Goal: Task Accomplishment & Management: Use online tool/utility

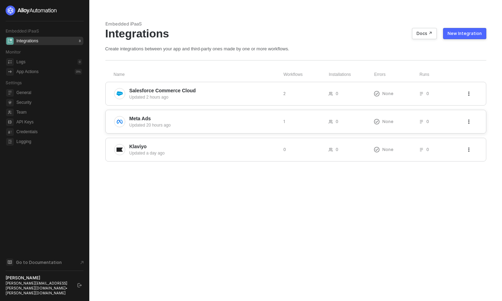
click at [235, 128] on div "Updated 20 hours ago" at bounding box center [204, 125] width 148 height 6
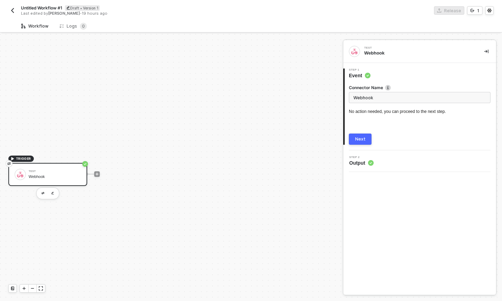
scroll to position [13, 0]
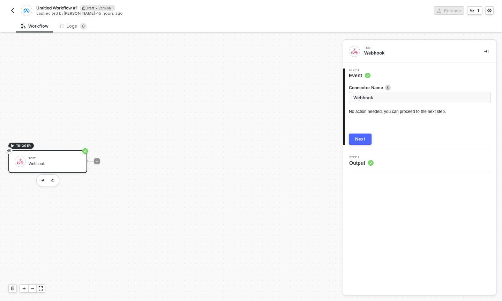
click at [391, 101] on input "Webhook" at bounding box center [420, 97] width 142 height 11
click at [15, 10] on button "button" at bounding box center [12, 10] width 8 height 8
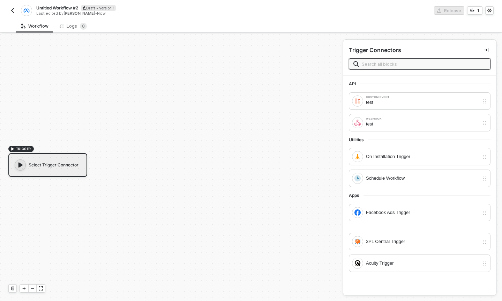
click at [14, 9] on img "button" at bounding box center [13, 11] width 6 height 6
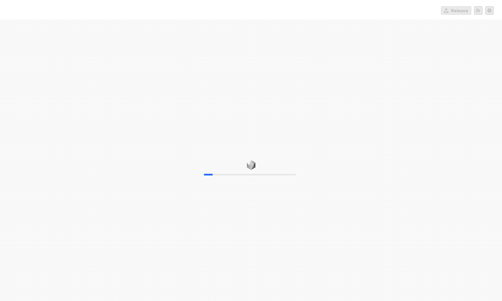
click at [469, 104] on div "10%" at bounding box center [251, 170] width 502 height 301
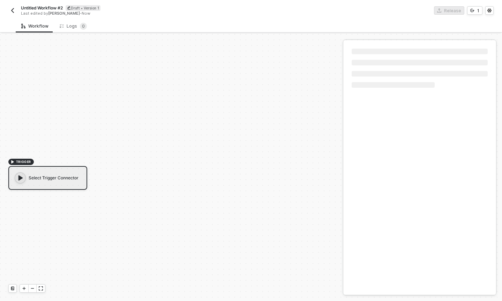
scroll to position [13, 0]
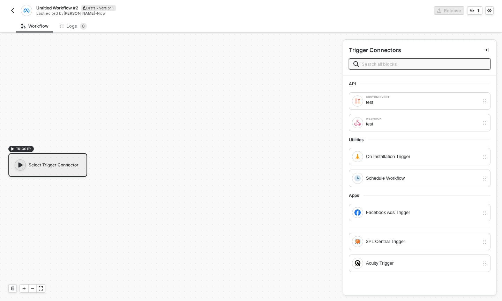
click at [14, 12] on img "button" at bounding box center [13, 11] width 6 height 6
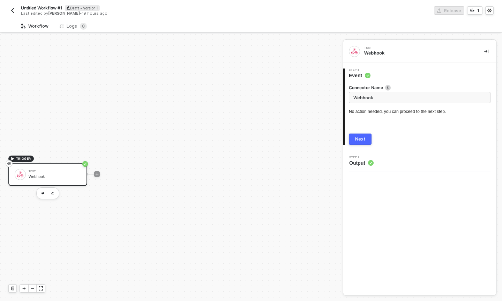
scroll to position [13, 0]
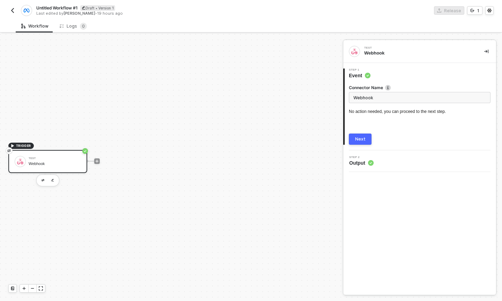
click at [356, 142] on button "Next" at bounding box center [360, 138] width 23 height 11
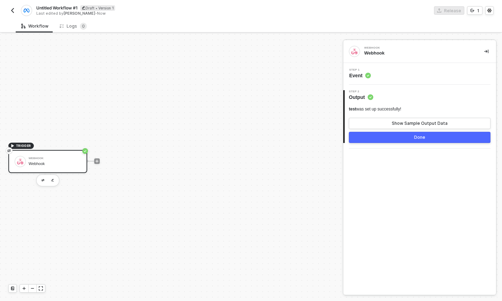
drag, startPoint x: 149, startPoint y: 212, endPoint x: 266, endPoint y: 180, distance: 121.4
click at [266, 180] on div "TRIGGER Webhook Webhook" at bounding box center [170, 161] width 340 height 280
click at [375, 81] on div "Step 1 Event" at bounding box center [419, 74] width 153 height 22
click at [354, 73] on span "Event" at bounding box center [360, 75] width 22 height 7
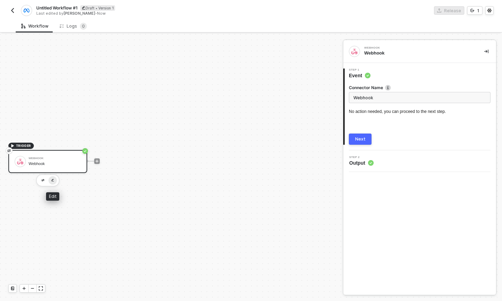
click at [54, 180] on button "button" at bounding box center [53, 180] width 8 height 8
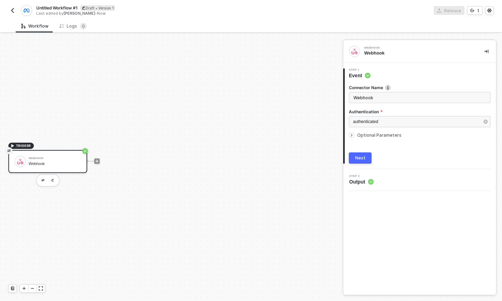
click at [351, 136] on icon "icon-arrow-right-small" at bounding box center [352, 135] width 4 height 4
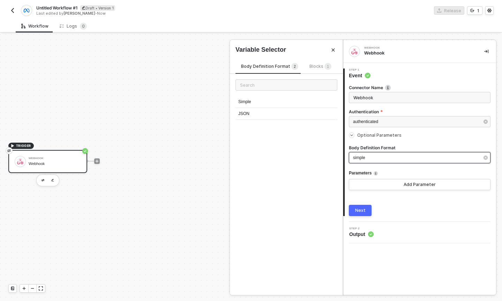
click at [371, 157] on div "simple" at bounding box center [416, 157] width 126 height 7
click at [275, 111] on div "JSON" at bounding box center [287, 114] width 102 height 12
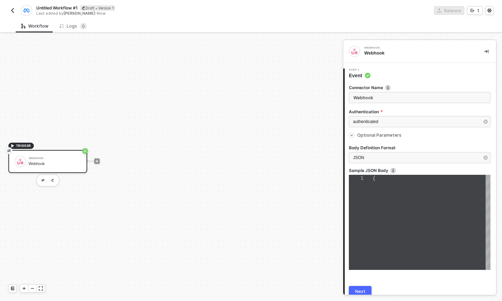
scroll to position [15, 0]
type textarea "{}"
click at [382, 157] on div "JSON" at bounding box center [416, 157] width 126 height 7
click at [383, 178] on div "{}" at bounding box center [432, 178] width 118 height 7
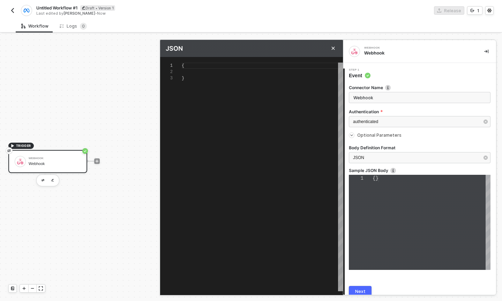
scroll to position [13, 0]
type textarea "{}"
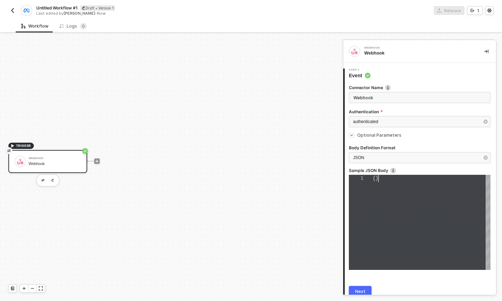
click at [409, 180] on div "{}" at bounding box center [432, 178] width 118 height 7
click at [398, 182] on div "{}" at bounding box center [432, 222] width 118 height 95
click at [394, 180] on div "{}" at bounding box center [432, 178] width 118 height 7
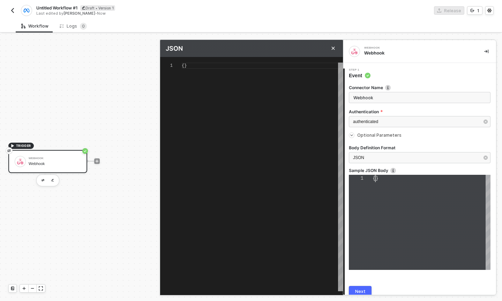
click at [376, 178] on div "1 {} {}" at bounding box center [420, 222] width 142 height 95
click at [217, 70] on div "{}" at bounding box center [262, 176] width 161 height 228
paste textarea "'Registration Status': 'incomplete', 'Registration Module Name': 'New Registrat…"
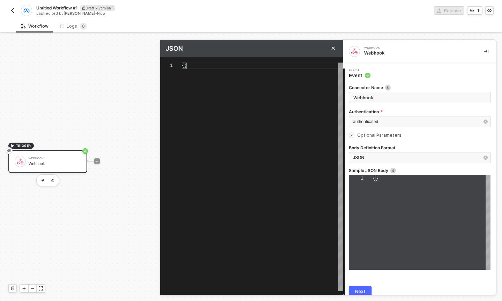
type textarea "{ payload: { id: '68d2d3ff452e1391e3f8cc98', event: 'registrationInitiationEven…"
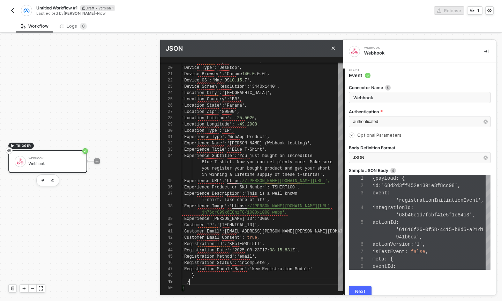
scroll to position [19, 8]
click at [222, 283] on div "}" at bounding box center [262, 281] width 161 height 6
click at [215, 288] on div "}" at bounding box center [262, 287] width 161 height 6
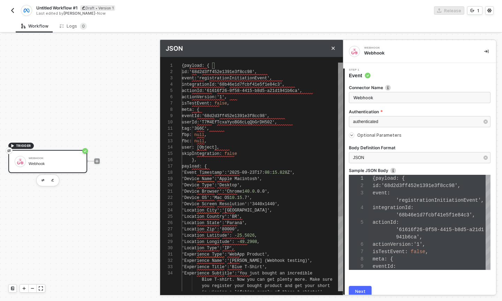
type textarea "{ payload: { id: '68d2d3ff452e1391e3f8cc98', event: 'registrationInitiationEven…"
click at [189, 65] on div "19 20 21 22 23 24 25 26 27 28 29 30 31 32 33 34 18 17 15 16 12 13 14 8 9 10 11 …" at bounding box center [251, 176] width 183 height 228
type textarea "{ payload: { id: '68d2d3ff452e1391e3f8cc98', event: 'registrationInitiationEven…"
type textarea "{payload: { id: '68d2d3ff452e1391e3f8cc98', event: 'registrationInitiationEvent…"
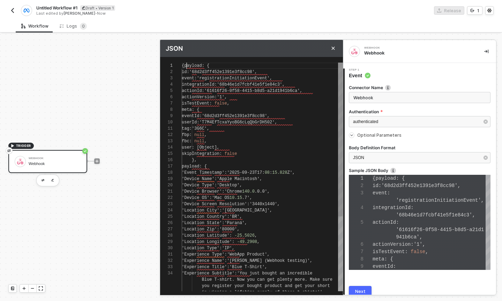
type textarea "{payload: { id: '68d2d3ff452e1391e3f8cc98', event: 'registrationInitiationEvent…"
type textarea "payload: { id: '68d2d3ff452e1391e3f8cc98', event: 'registrationInitiationEvent'…"
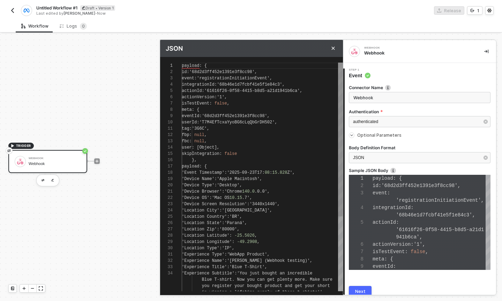
click at [286, 67] on div "payload : {" at bounding box center [262, 65] width 161 height 6
type textarea "payload:{ id: '68d2d3ff452e1391e3f8cc98', event: 'registrationInitiationEvent',…"
type textarea "payload{ id: '68d2d3ff452e1391e3f8cc98', event: 'registrationInitiationEvent', …"
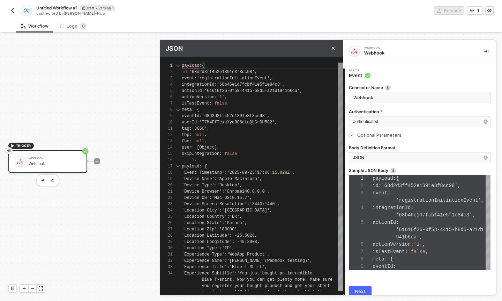
type textarea "payloa{ id: '68d2d3ff452e1391e3f8cc98', event: 'registrationInitiationEvent', i…"
type textarea "paylo{ id: '68d2d3ff452e1391e3f8cc98', event: 'registrationInitiationEvent', in…"
type textarea "payl{ id: '68d2d3ff452e1391e3f8cc98', event: 'registrationInitiationEvent', int…"
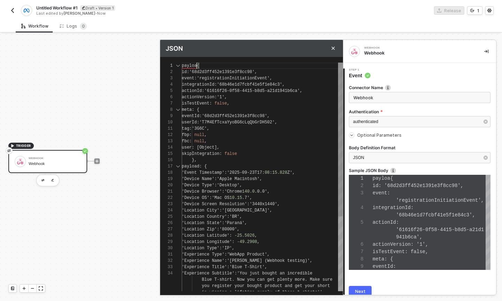
type textarea "payl{ id: '68d2d3ff452e1391e3f8cc98', event: 'registrationInitiationEvent', int…"
type textarea "pay{ id: '68d2d3ff452e1391e3f8cc98', event: 'registrationInitiationEvent', inte…"
type textarea "pa{ id: '68d2d3ff452e1391e3f8cc98', event: 'registrationInitiationEvent', integ…"
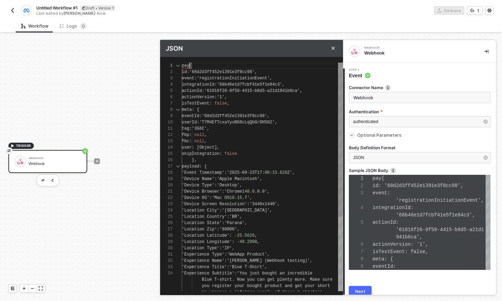
scroll to position [0, 5]
type textarea "p{ id: '68d2d3ff452e1391e3f8cc98', event: 'registrationInitiationEvent', integr…"
type textarea "{ id: '68d2d3ff452e1391e3f8cc98', event: 'registrationInitiationEvent', integra…"
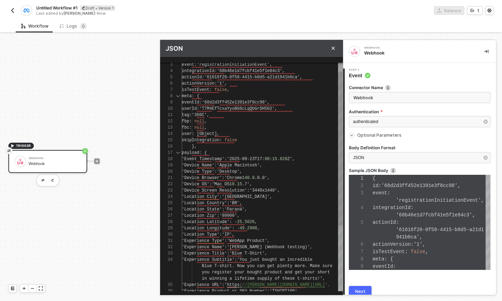
click at [265, 154] on div "payload : {" at bounding box center [262, 152] width 161 height 6
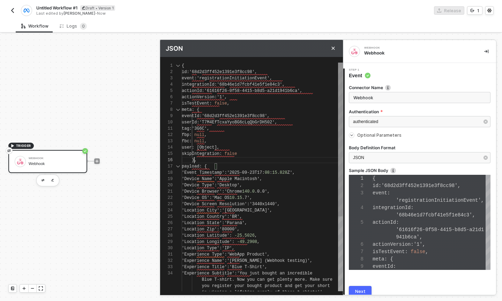
click at [194, 161] on div "19 20 21 22 23 24 25 26 27 28 29 30 31 32 33 34 18 17 16 15 14 13 12 11 9 10 8 …" at bounding box center [251, 176] width 183 height 228
click at [225, 67] on div "{" at bounding box center [262, 65] width 161 height 6
click at [243, 143] on span "View Problem (⌥F8)" at bounding box center [241, 144] width 43 height 5
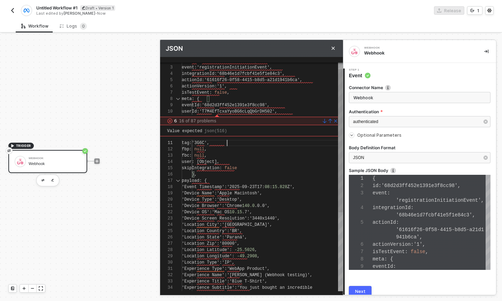
click at [244, 141] on div "tag : '3G6C' ," at bounding box center [262, 143] width 161 height 6
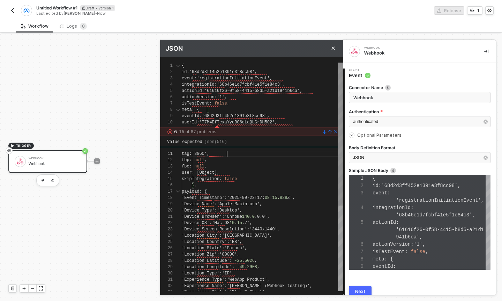
type textarea "{ id: '68d2d3ff452e1391e3f8cc98', event: 'registrationInitiationEvent', integra…"
click at [205, 71] on div "19 20 21 22 23 24 25 26 27 28 29 30 31 32 33 18 17 16 15 14 13 12 11 9 10 8 7 6…" at bounding box center [251, 176] width 183 height 228
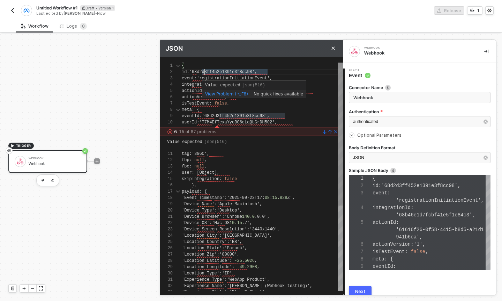
type textarea "{ id: 68d2d3ff452e1391e3f8cc98', event: 'registrationInitiationEvent', integrat…"
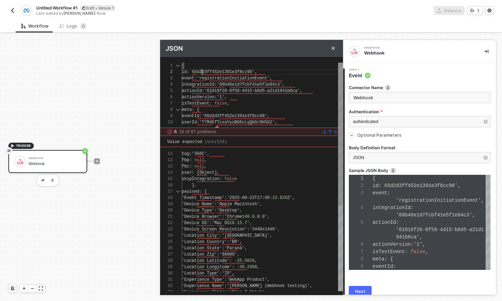
scroll to position [6, 20]
type textarea "{ id: "68d2d3ff452e1391e3f8cc98', event: 'registrationInitiationEvent', integra…"
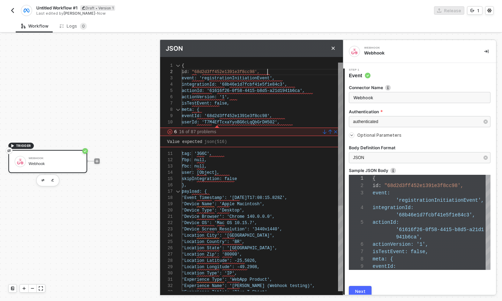
click at [267, 70] on div "19 20 21 22 23 24 25 26 27 28 29 30 31 32 33 18 17 16 15 14 13 12 11 9 10 8 7 6…" at bounding box center [251, 176] width 183 height 228
type textarea "{ id: "68d2d3ff452e1391e3f8cc98, event: 'registrationInitiationEvent', integrat…"
type textarea "{ id: "68d2d3ff452e1391e3f8cc98", event: 'registrationInitiationEvent', integra…"
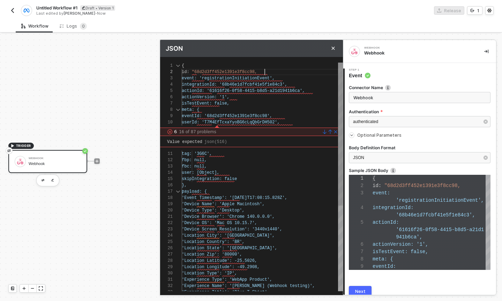
type textarea "{ id: "68d2d3ff452e1391e3f8cc98", event: 'registrationInitiationEvent', integra…"
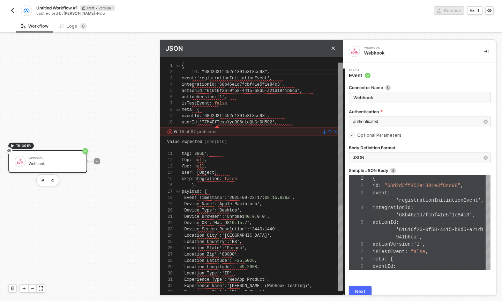
click at [275, 93] on span "'61616f26-0f58-4415-b8d5-a21d1941b6ca'" at bounding box center [253, 90] width 96 height 5
type textarea "{ id: "68d2d3ff452e1391e3f8cc98, event: 'registrationInitiationEvent', integrat…"
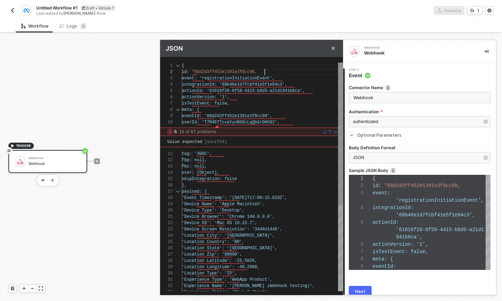
type textarea "{ id: "68d2d3ff452e1391e3f8cc98', event: 'registrationInitiationEvent', integra…"
type textarea "{ id: 68d2d3ff452e1391e3f8cc98', event: 'registrationInitiationEvent', integrat…"
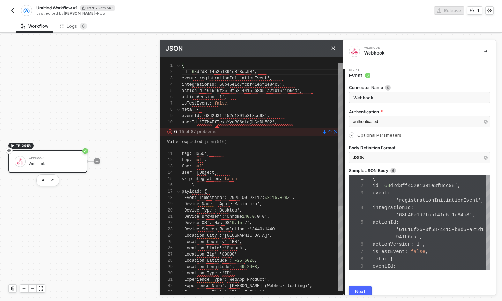
type textarea "{ id: '68d2d3ff452e1391e3f8cc98', event: 'registrationInitiationEvent', integra…"
type textarea "payload: { id: '68d2d3ff452e1391e3f8cc98', event: 'registrationInitiationEvent'…"
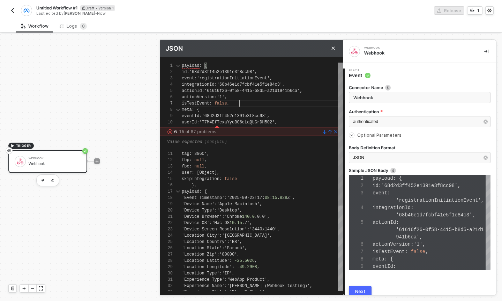
click at [272, 104] on div "isTestEvent : false ," at bounding box center [262, 103] width 161 height 6
type textarea "payload: { id: '68d2d3ff452e1391e3f8cc98', event: 'registrationInitiationEvent'…"
click at [374, 161] on div "JSON" at bounding box center [420, 157] width 142 height 11
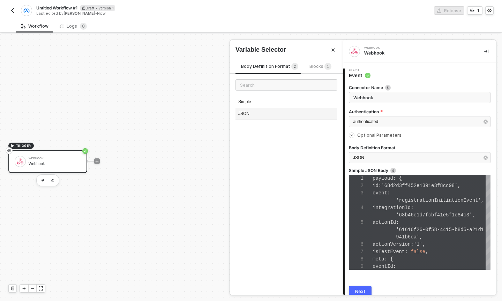
click at [279, 116] on div "JSON" at bounding box center [287, 114] width 102 height 12
click at [396, 224] on span "actionId" at bounding box center [384, 222] width 23 height 6
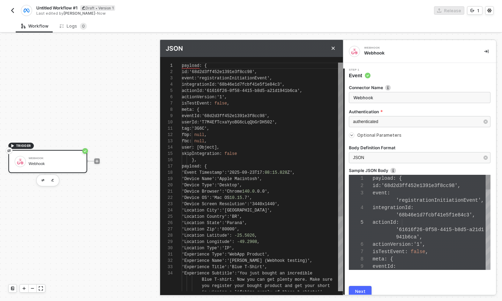
scroll to position [63, 0]
click at [200, 65] on span ":" at bounding box center [200, 65] width 2 height 5
click at [192, 67] on div "18 19 20 21 22 23 24 25 26 27 28 29 30 31 32 33 34 16 17 15 12 13 14 10 11 7 8 …" at bounding box center [251, 176] width 183 height 228
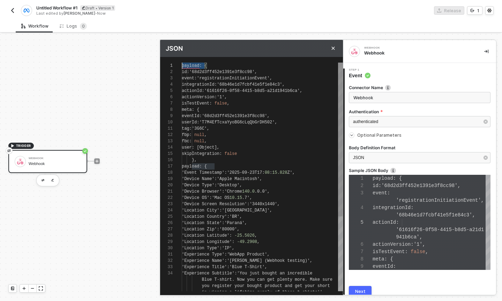
drag, startPoint x: 206, startPoint y: 66, endPoint x: 170, endPoint y: 60, distance: 36.3
type textarea "{ id: '68d2d3ff452e1391e3f8cc98', event: 'registrationInitiationEvent', integra…"
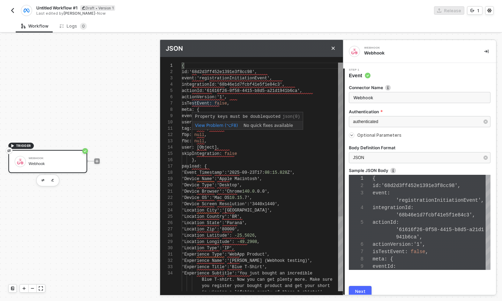
type textarea "{ id: '68d2d3ff452e1391e3f8cc98', event: 'registrationInitiationEvent', integra…"
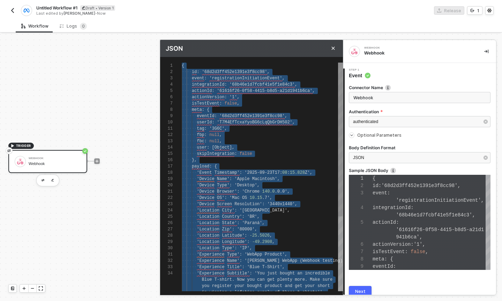
paste textarea ""Registration Status": "incomplete", "Registration Module Name": "New Registrat…"
type textarea "{ "id": "68d2d3ff452e1391e3f8cc98", "event": "registrationInitiationEvent", "in…"
type textarea ""Registration Status": "incomplete", "Registration Module Name": "New Registrat…"
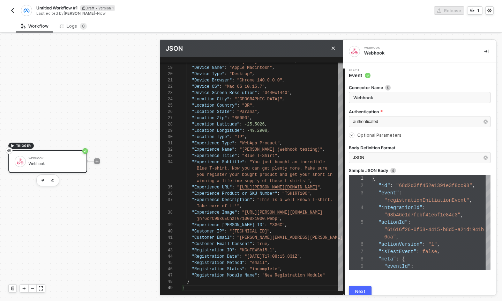
click at [362, 287] on button "Next" at bounding box center [360, 291] width 23 height 11
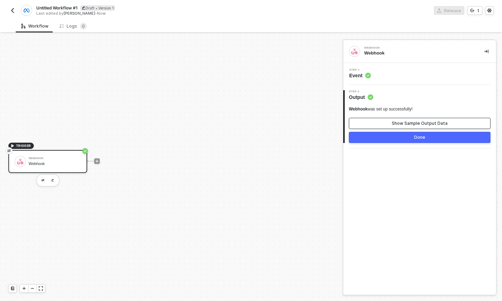
click at [373, 126] on button "Show Sample Output Data" at bounding box center [420, 123] width 142 height 11
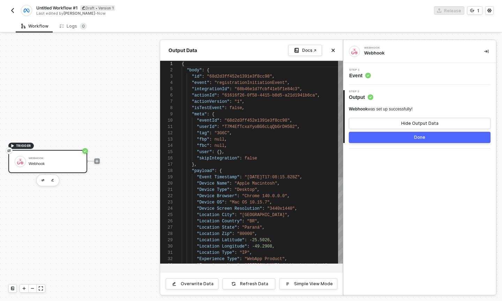
scroll to position [63, 0]
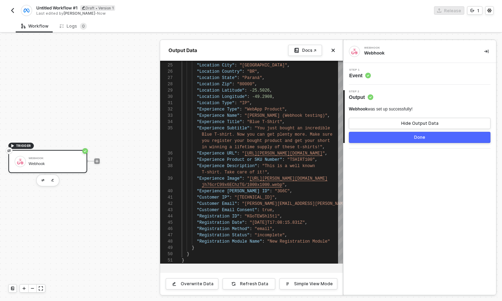
click at [379, 141] on button "Done" at bounding box center [420, 137] width 142 height 11
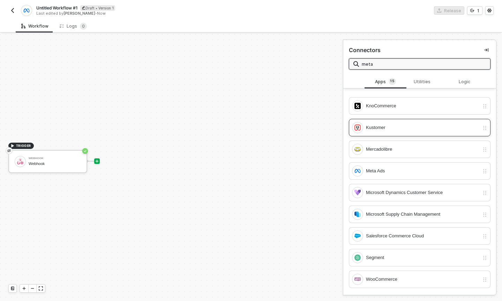
scroll to position [0, 0]
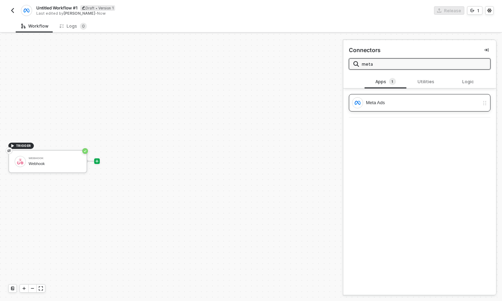
type input "meta"
click at [401, 104] on div "Meta Ads" at bounding box center [422, 103] width 113 height 8
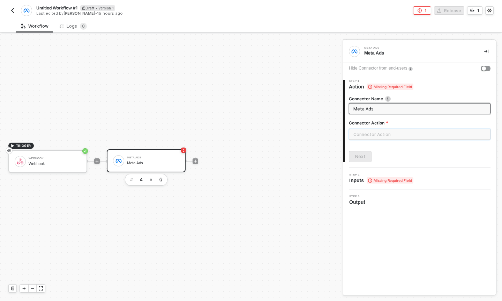
click at [384, 139] on input "text" at bounding box center [420, 133] width 142 height 11
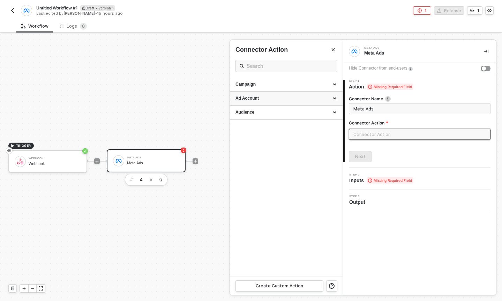
click at [284, 98] on div "Ad Account" at bounding box center [287, 98] width 102 height 6
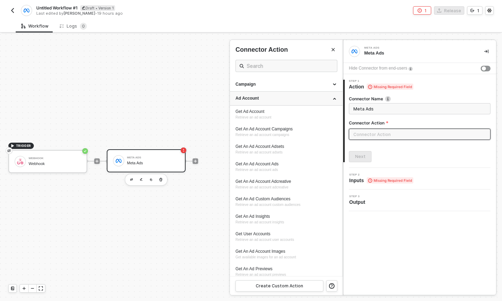
click at [302, 101] on div "Ad Account" at bounding box center [287, 98] width 102 height 6
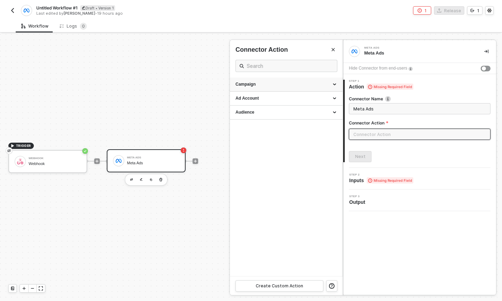
click at [306, 88] on div "Campaign" at bounding box center [286, 84] width 113 height 14
click at [305, 112] on div "Audience" at bounding box center [287, 112] width 102 height 6
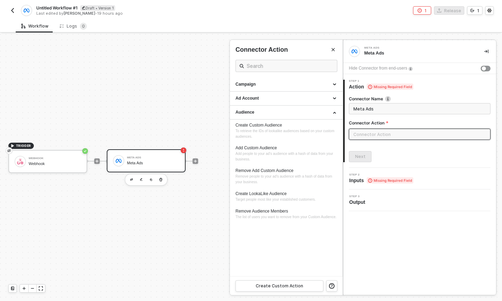
click at [159, 179] on div at bounding box center [251, 167] width 502 height 267
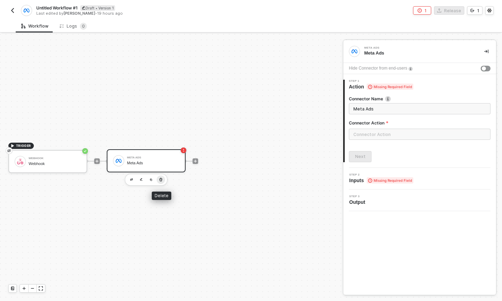
click at [161, 180] on icon "button" at bounding box center [161, 178] width 3 height 3
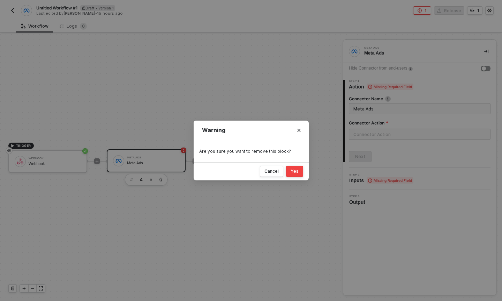
click at [289, 165] on button "Yes" at bounding box center [294, 170] width 17 height 11
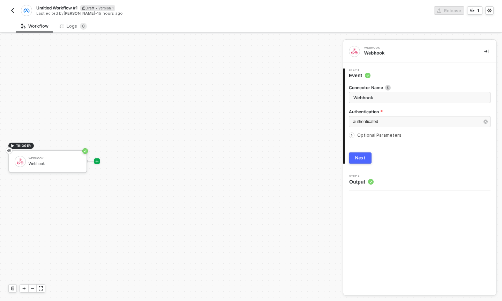
click at [97, 161] on icon "icon-play" at bounding box center [97, 160] width 3 height 3
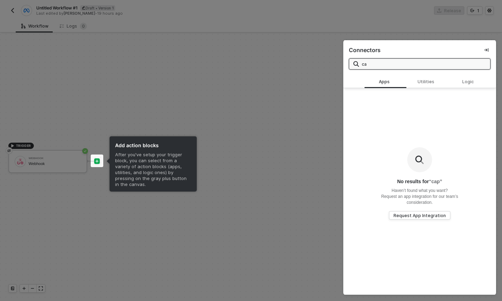
type input "c"
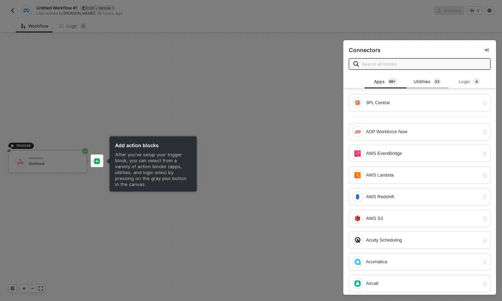
click at [432, 81] on div "Utilities 3 3" at bounding box center [427, 82] width 31 height 8
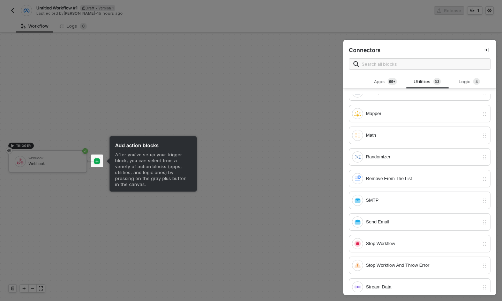
scroll to position [356, 0]
click at [175, 125] on div at bounding box center [251, 150] width 502 height 301
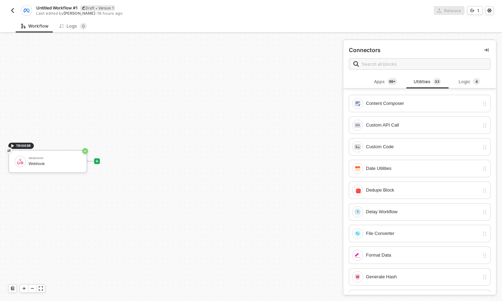
scroll to position [0, 0]
click at [388, 82] on sup "99+" at bounding box center [392, 81] width 9 height 7
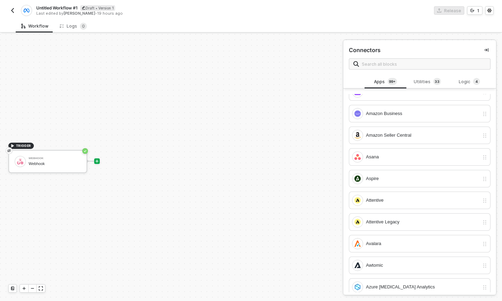
scroll to position [236, 0]
click at [408, 61] on input "text" at bounding box center [424, 64] width 124 height 8
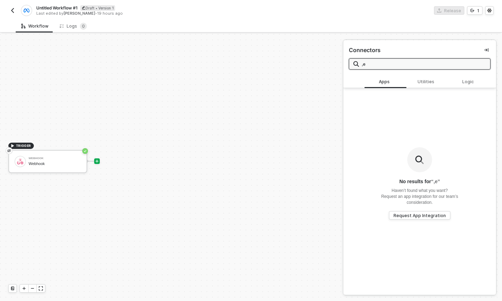
type input ","
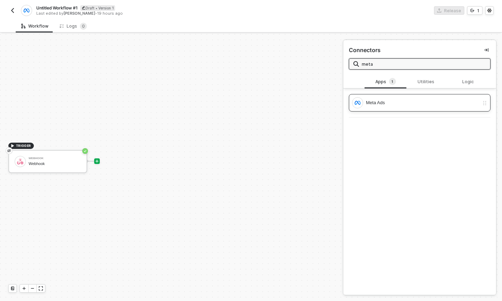
type input "meta"
click at [418, 97] on div "Meta Ads" at bounding box center [415, 102] width 127 height 11
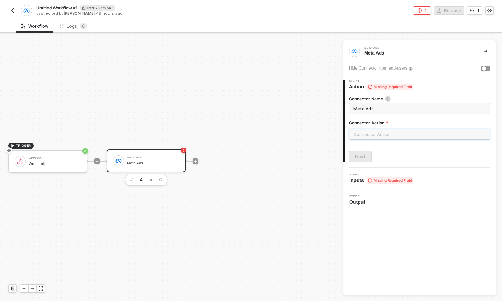
click at [373, 131] on input "text" at bounding box center [420, 133] width 142 height 11
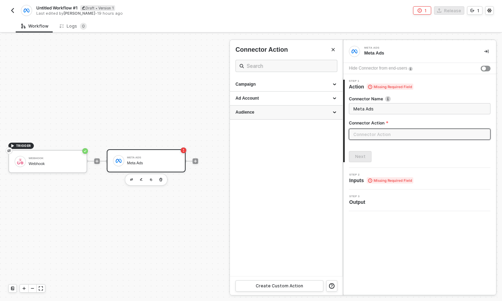
click at [282, 118] on div "Audience" at bounding box center [286, 112] width 113 height 14
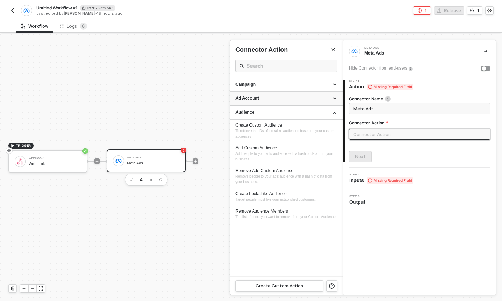
click at [293, 103] on div "Ad Account" at bounding box center [286, 98] width 113 height 14
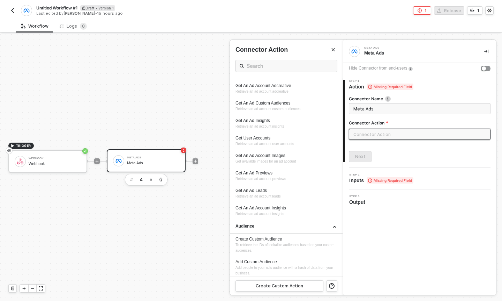
scroll to position [0, 0]
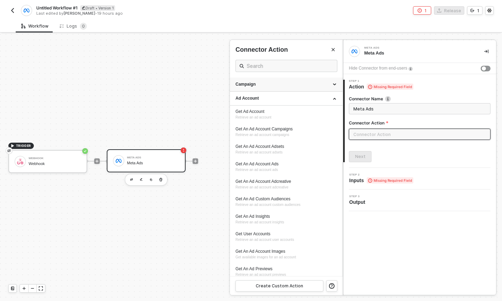
click at [295, 88] on div "Campaign" at bounding box center [286, 84] width 113 height 14
click at [330, 48] on button "Close" at bounding box center [333, 49] width 8 height 8
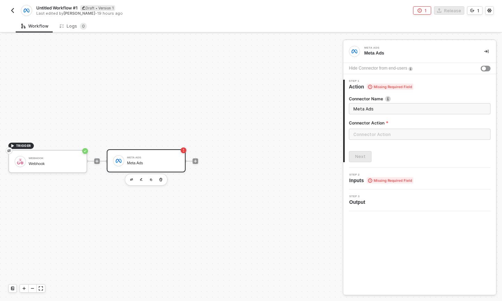
drag, startPoint x: 232, startPoint y: 172, endPoint x: 275, endPoint y: 175, distance: 42.7
click at [274, 175] on div "TRIGGER Webhook Webhook Meta Ads Meta Ads" at bounding box center [170, 161] width 340 height 280
drag, startPoint x: 201, startPoint y: 188, endPoint x: 228, endPoint y: 152, distance: 45.2
click at [228, 152] on div "TRIGGER Webhook Webhook Meta Ads Meta Ads" at bounding box center [170, 161] width 340 height 280
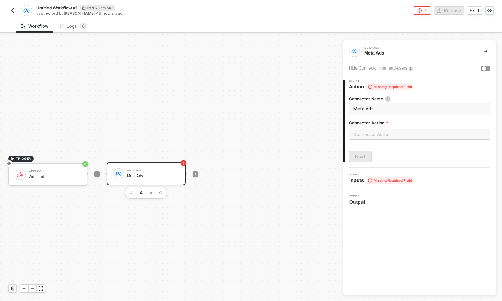
scroll to position [13, 0]
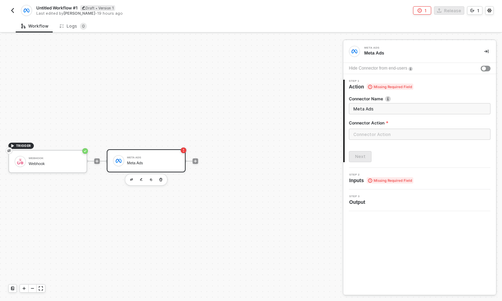
click at [375, 170] on div "2 Step 2 Inputs Missing Required Field" at bounding box center [419, 179] width 153 height 22
click at [380, 133] on input "text" at bounding box center [420, 133] width 142 height 11
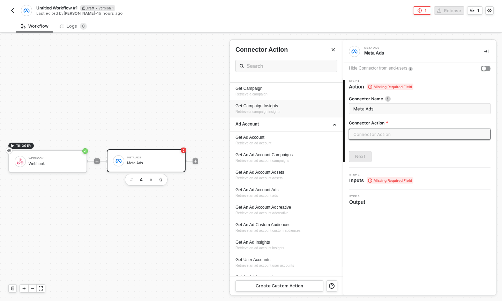
scroll to position [0, 0]
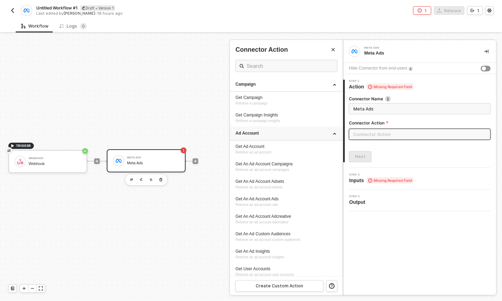
click at [330, 133] on div "Ad Account" at bounding box center [287, 133] width 102 height 6
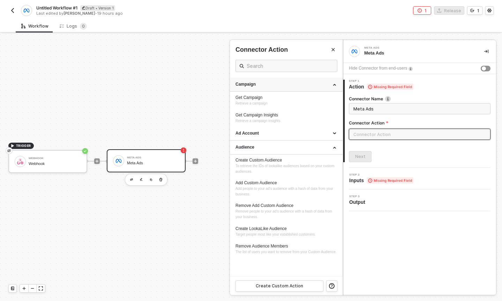
click at [337, 86] on div "Campaign" at bounding box center [287, 84] width 102 height 6
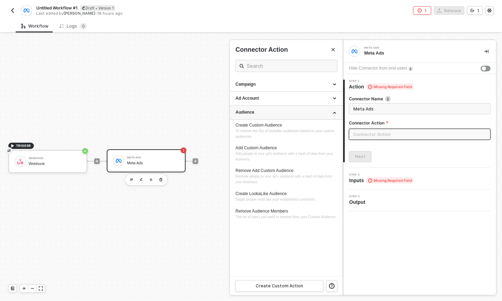
click at [333, 112] on div "Audience" at bounding box center [287, 112] width 102 height 6
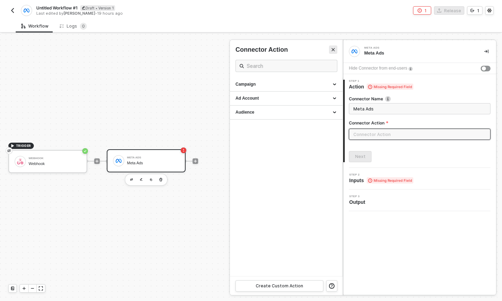
click at [333, 50] on icon "Close" at bounding box center [333, 49] width 4 height 4
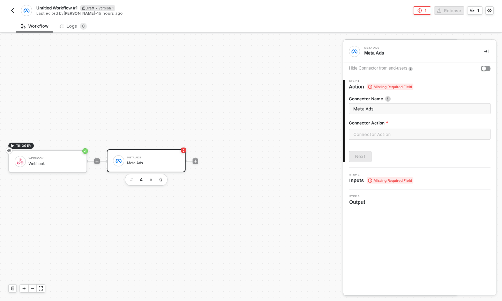
click at [349, 50] on div "Connector Action" at bounding box center [400, 61] width 102 height 32
click at [484, 48] on button "button" at bounding box center [486, 51] width 8 height 8
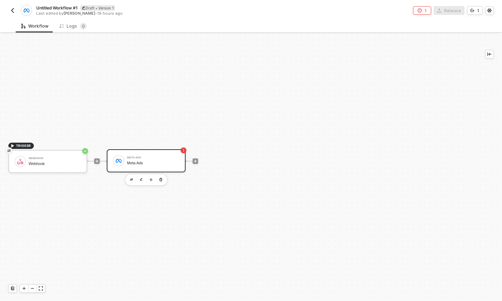
drag, startPoint x: 310, startPoint y: 144, endPoint x: 416, endPoint y: 142, distance: 106.1
click at [416, 142] on div "TRIGGER Webhook Webhook Meta Ads Meta Ads" at bounding box center [237, 161] width 474 height 280
drag, startPoint x: 216, startPoint y: 210, endPoint x: 227, endPoint y: 157, distance: 53.6
click at [226, 158] on div "TRIGGER Webhook Webhook Meta Ads Meta Ads" at bounding box center [237, 161] width 474 height 280
click at [184, 149] on rect "icon-error-page" at bounding box center [184, 150] width 6 height 6
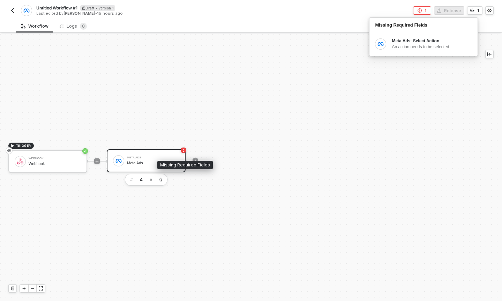
click at [170, 163] on div "Missing Required Fields" at bounding box center [185, 165] width 56 height 8
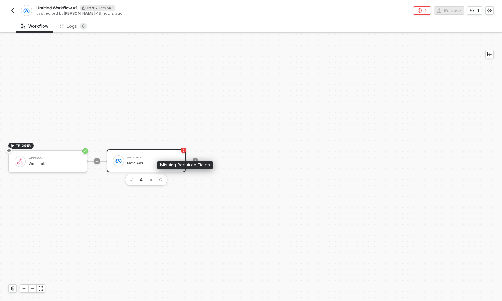
click at [152, 159] on div "Meta Ads Meta Ads" at bounding box center [153, 160] width 52 height 13
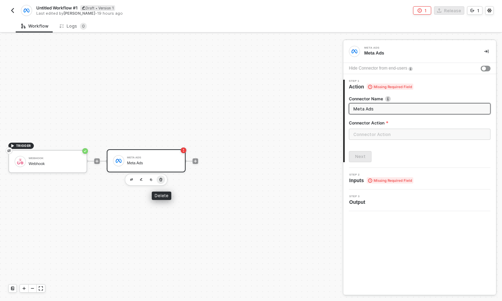
click at [161, 178] on icon "button" at bounding box center [161, 180] width 4 height 6
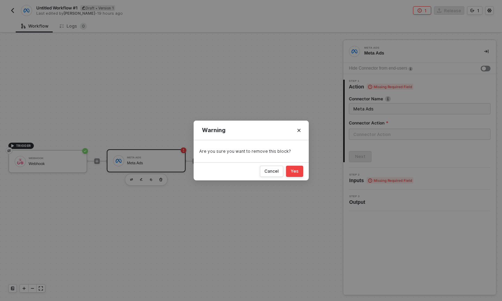
click at [293, 172] on div "Yes" at bounding box center [295, 171] width 8 height 6
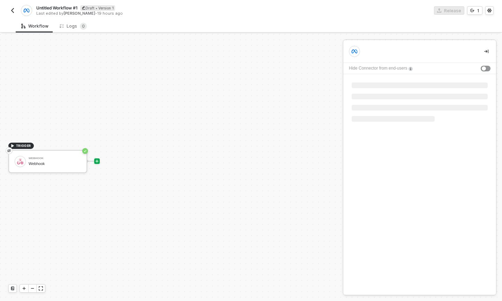
click at [99, 163] on div at bounding box center [97, 161] width 6 height 6
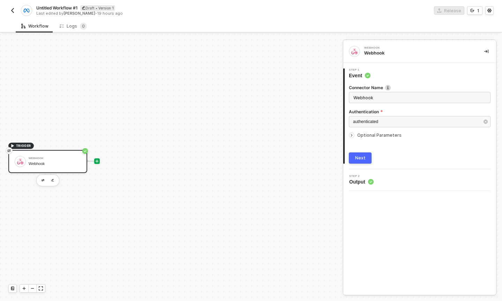
click at [98, 159] on icon "icon-play" at bounding box center [97, 161] width 4 height 4
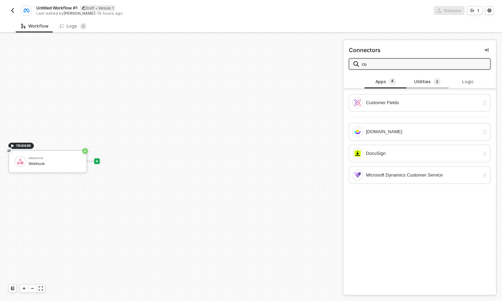
type input "c"
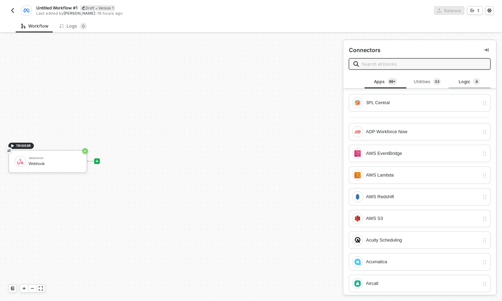
click at [457, 79] on div "Logic 4" at bounding box center [469, 82] width 31 height 8
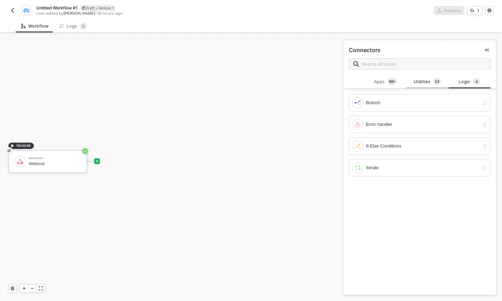
click at [434, 80] on sup "3 3" at bounding box center [438, 81] width 8 height 7
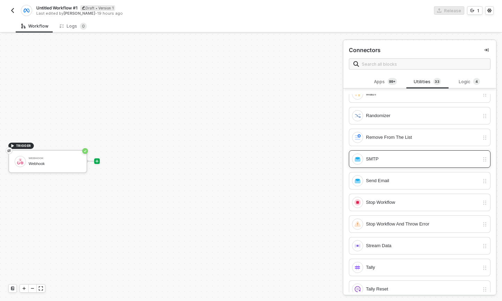
scroll to position [516, 0]
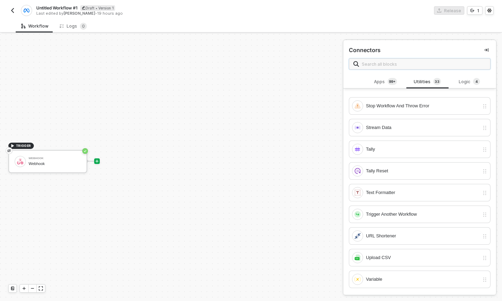
click at [426, 60] on input "text" at bounding box center [424, 64] width 124 height 8
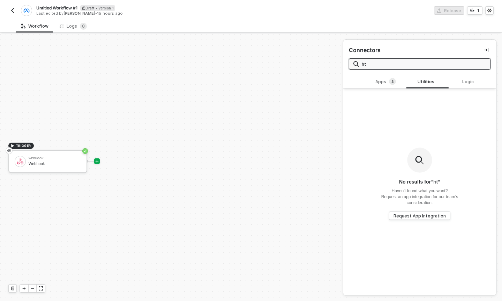
type input "h"
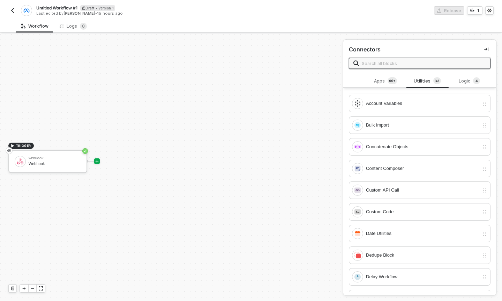
scroll to position [29, 0]
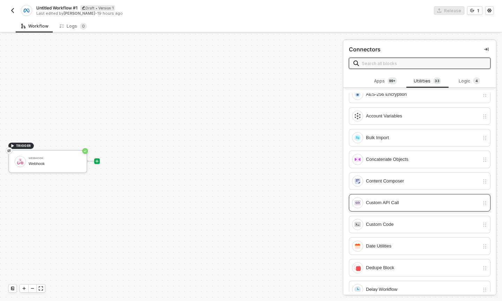
click at [412, 207] on div "Custom API Call" at bounding box center [415, 202] width 127 height 11
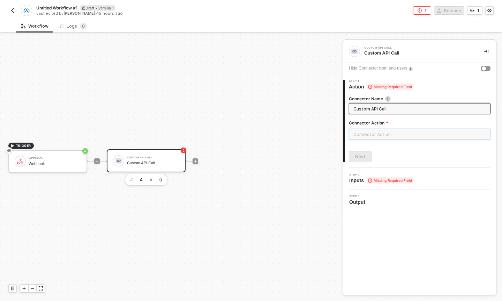
click at [380, 134] on input "text" at bounding box center [420, 133] width 142 height 11
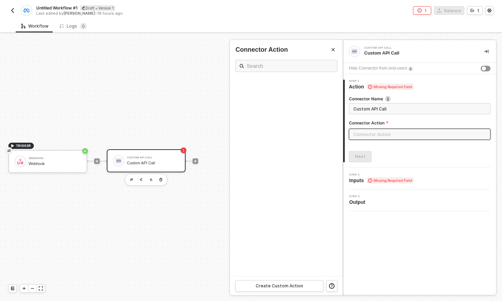
click at [369, 139] on input "text" at bounding box center [420, 133] width 142 height 11
click at [395, 142] on div at bounding box center [420, 136] width 142 height 17
click at [395, 135] on input "text" at bounding box center [420, 133] width 142 height 11
click at [358, 131] on input "text" at bounding box center [420, 133] width 142 height 11
click at [276, 77] on ul at bounding box center [286, 176] width 113 height 198
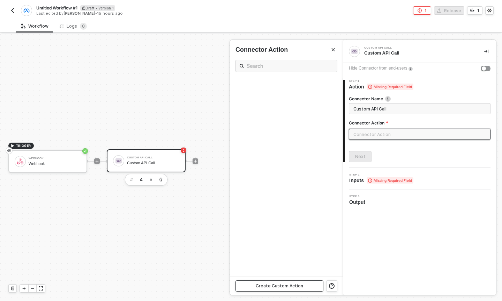
click at [301, 284] on div "Create Custom Action" at bounding box center [279, 286] width 47 height 6
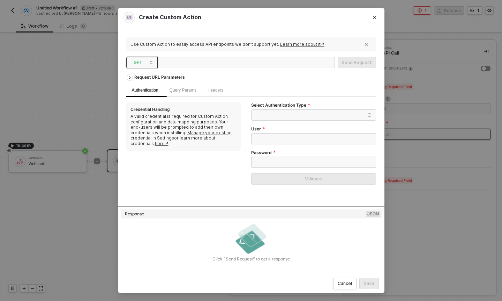
click at [141, 62] on span "GET" at bounding box center [144, 62] width 20 height 10
click at [142, 87] on div "POST" at bounding box center [142, 87] width 26 height 8
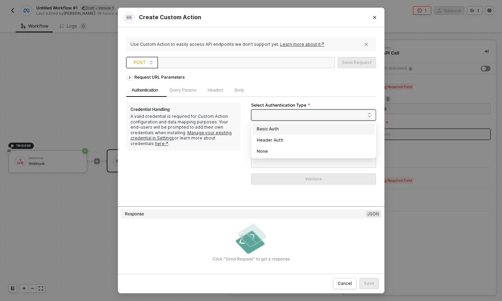
click at [270, 117] on span at bounding box center [315, 115] width 113 height 10
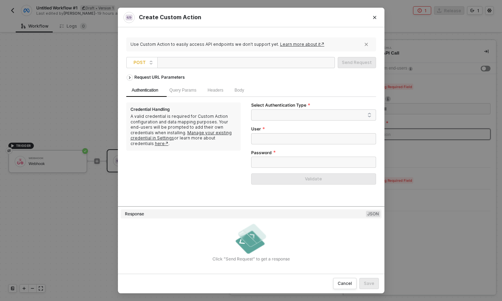
click at [229, 162] on div "Credential Handling A valid credential is required for Custom Action configurat…" at bounding box center [188, 146] width 125 height 88
click at [142, 64] on span "POST" at bounding box center [144, 62] width 20 height 10
click at [147, 83] on div "POST" at bounding box center [142, 87] width 26 height 8
click at [132, 76] on icon "icon-arrow-right" at bounding box center [130, 77] width 6 height 3
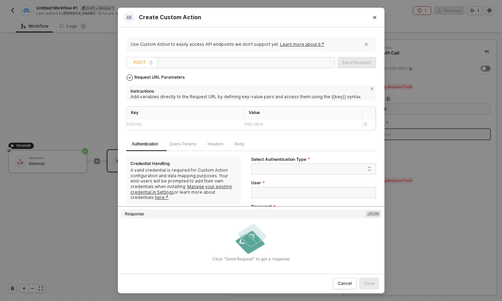
click at [132, 76] on icon "icon-arrow-down" at bounding box center [130, 77] width 6 height 3
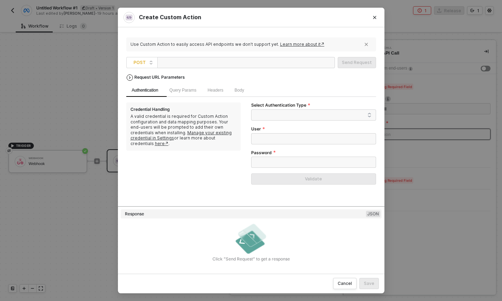
click at [183, 66] on div at bounding box center [195, 62] width 70 height 11
click at [137, 61] on span "POST" at bounding box center [144, 62] width 20 height 10
click at [145, 85] on div "POST" at bounding box center [142, 87] width 26 height 8
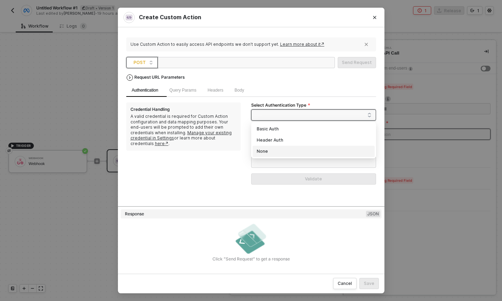
click at [299, 114] on span at bounding box center [315, 115] width 113 height 10
click at [183, 62] on div at bounding box center [195, 62] width 70 height 11
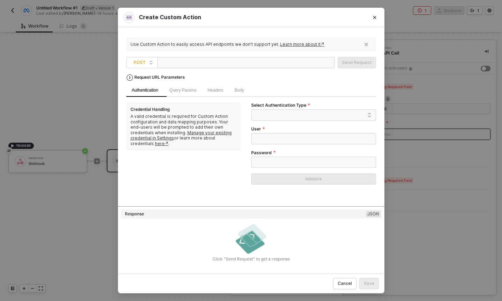
click at [201, 64] on div at bounding box center [195, 62] width 70 height 11
click at [274, 116] on span at bounding box center [315, 115] width 113 height 10
click at [188, 90] on span "Query Params" at bounding box center [183, 90] width 27 height 5
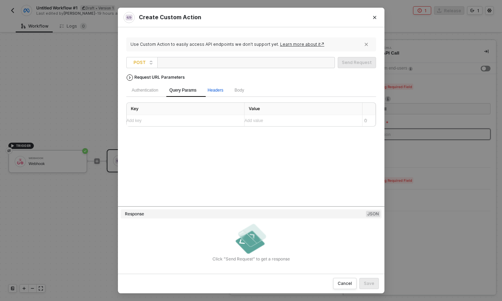
click at [217, 93] on div "Headers" at bounding box center [216, 90] width 16 height 7
click at [242, 91] on span "Body" at bounding box center [239, 90] width 9 height 5
click at [204, 107] on input "JSON" at bounding box center [206, 106] width 4 height 4
radio input "true"
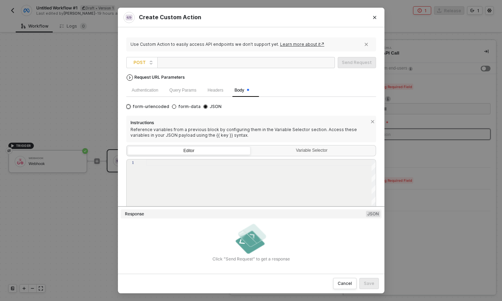
click at [133, 107] on span "form-urlencoded" at bounding box center [150, 107] width 39 height 6
click at [131, 107] on input "form-urlencoded" at bounding box center [128, 106] width 4 height 4
radio input "true"
radio input "false"
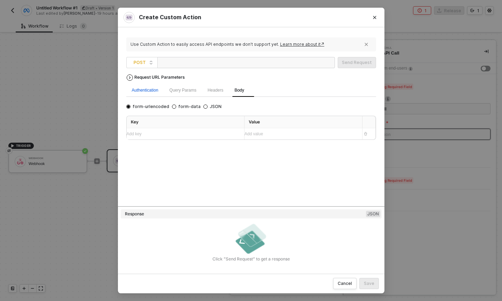
click at [143, 90] on div "Authentication" at bounding box center [145, 90] width 27 height 7
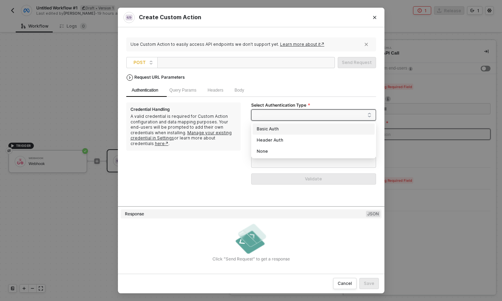
click at [287, 116] on span at bounding box center [315, 115] width 113 height 10
click at [280, 129] on div "Basic Auth" at bounding box center [314, 129] width 114 height 8
click at [262, 116] on span "Basic Auth" at bounding box center [315, 115] width 113 height 10
click at [270, 139] on div "Header Auth" at bounding box center [314, 140] width 114 height 8
click at [281, 117] on span "Header Auth" at bounding box center [315, 115] width 113 height 10
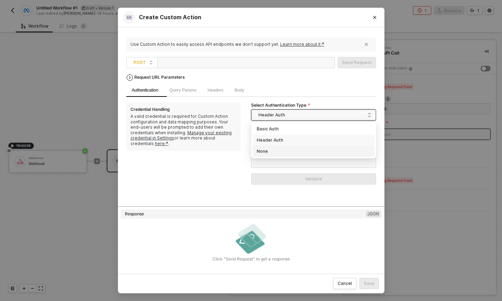
click at [280, 149] on div "None" at bounding box center [314, 151] width 114 height 8
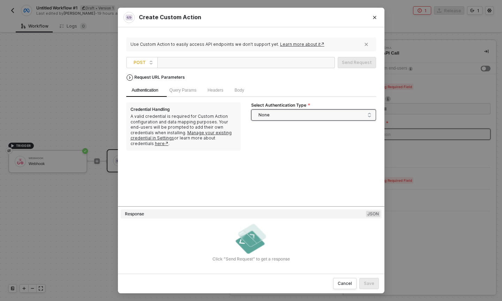
click at [296, 112] on span "None" at bounding box center [315, 115] width 113 height 10
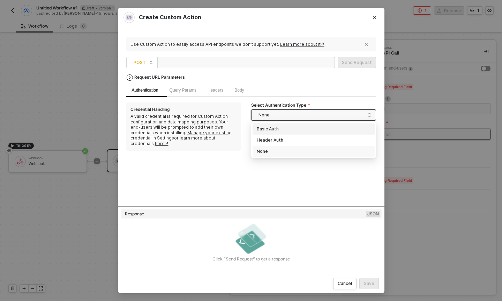
click at [293, 128] on div "Basic Auth" at bounding box center [314, 129] width 114 height 8
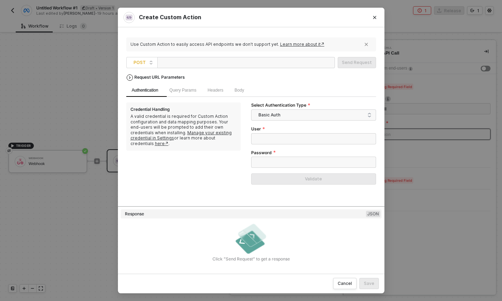
click at [136, 76] on div "Request URL Parameters" at bounding box center [160, 77] width 58 height 13
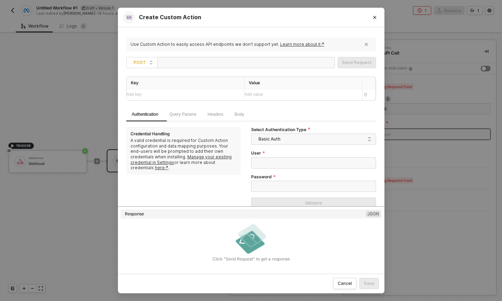
scroll to position [38, 0]
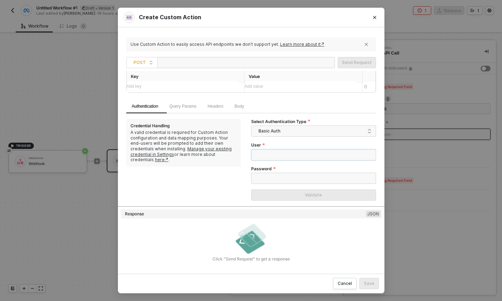
click at [263, 151] on input "User" at bounding box center [313, 154] width 125 height 11
click at [279, 130] on span "Basic Auth" at bounding box center [315, 131] width 113 height 10
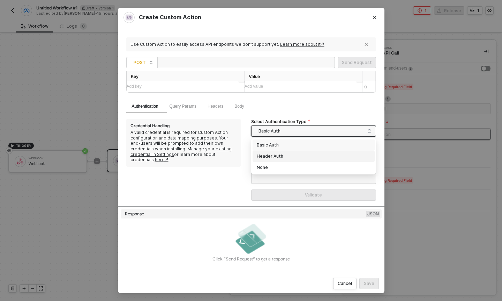
click at [279, 154] on div "Header Auth" at bounding box center [314, 156] width 114 height 8
click at [272, 131] on span "Header Auth" at bounding box center [315, 131] width 113 height 10
click at [277, 130] on span "Header Auth" at bounding box center [315, 131] width 113 height 10
click at [304, 119] on label "Select Authentication Type" at bounding box center [280, 122] width 59 height 6
click at [304, 126] on input "Select Authentication Type" at bounding box center [314, 131] width 117 height 11
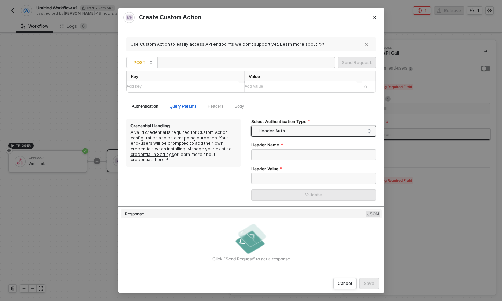
click at [190, 105] on span "Query Params" at bounding box center [183, 106] width 27 height 5
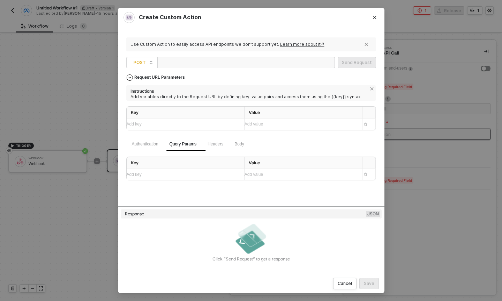
scroll to position [0, 0]
click at [217, 144] on span "Headers" at bounding box center [216, 143] width 16 height 5
click at [243, 142] on span "Body" at bounding box center [239, 143] width 9 height 5
click at [209, 146] on div "Headers" at bounding box center [215, 144] width 27 height 14
click at [209, 171] on div "Add key ﻿" at bounding box center [183, 174] width 112 height 7
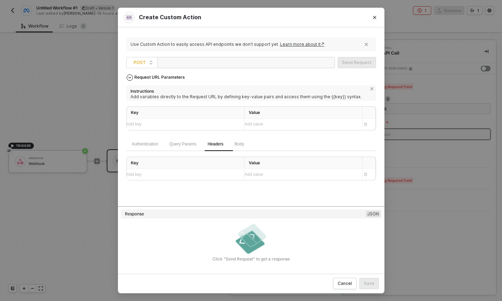
click at [281, 171] on div "Add value ﻿" at bounding box center [297, 174] width 105 height 7
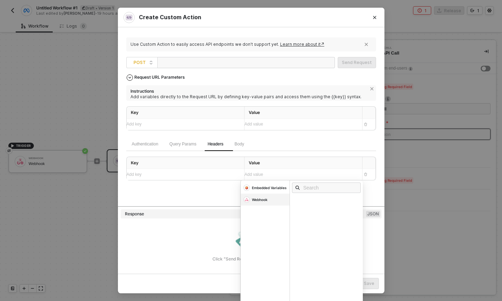
click at [272, 197] on div "Webhook" at bounding box center [265, 199] width 49 height 12
click at [273, 186] on div "Embedded Variables" at bounding box center [269, 187] width 35 height 5
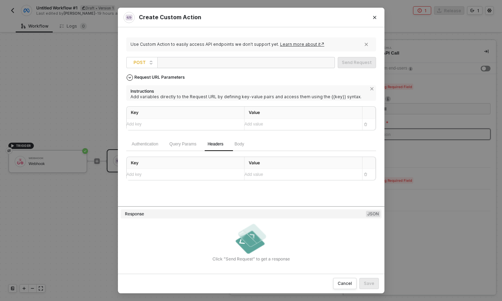
click at [205, 193] on div "Request URL Parameters Instructions Add variables directly to the Request URL b…" at bounding box center [251, 138] width 250 height 135
click at [374, 20] on button "Close" at bounding box center [374, 17] width 11 height 11
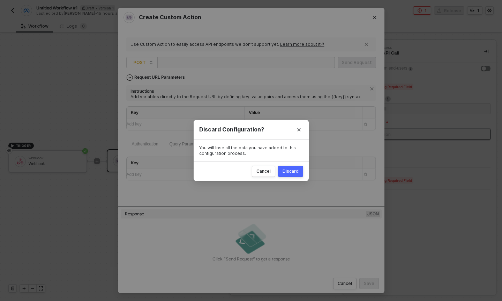
click at [288, 169] on div "Discard" at bounding box center [291, 171] width 16 height 6
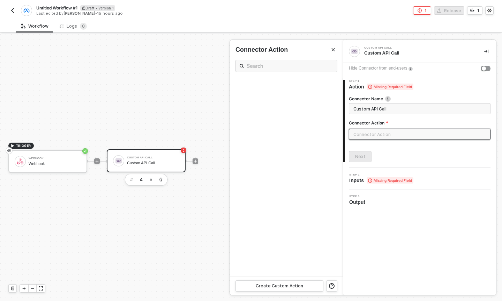
click at [68, 166] on div at bounding box center [251, 167] width 502 height 267
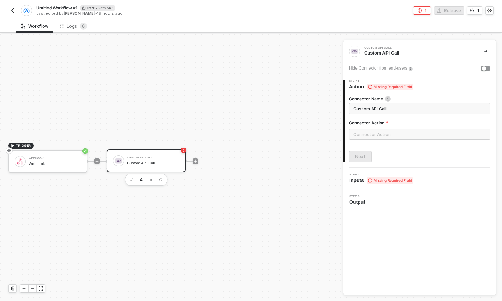
click at [150, 154] on div "Custom API Call Custom API Call" at bounding box center [153, 160] width 52 height 13
click at [492, 10] on button "button" at bounding box center [490, 10] width 8 height 8
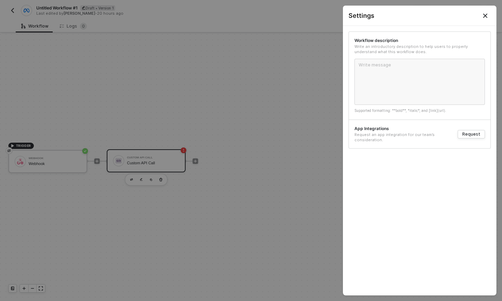
click at [484, 18] on icon "Close" at bounding box center [486, 16] width 6 height 6
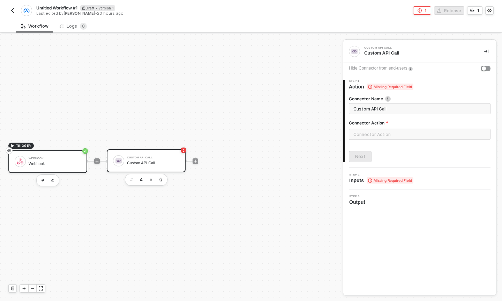
click at [31, 151] on div "Webhook Webhook" at bounding box center [47, 161] width 79 height 23
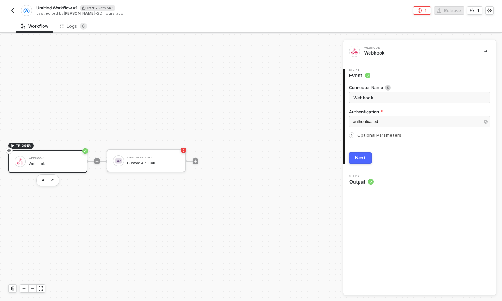
click at [12, 9] on img "button" at bounding box center [13, 11] width 6 height 6
